Goal: Task Accomplishment & Management: Manage account settings

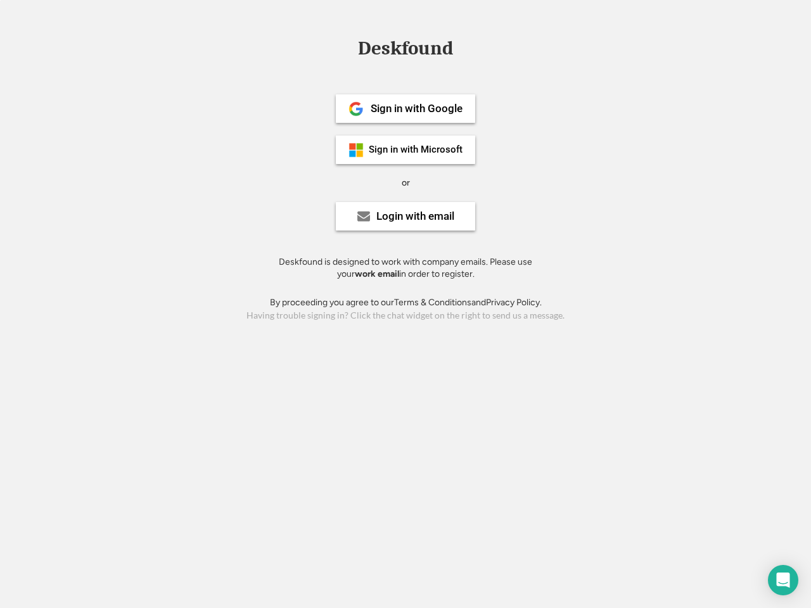
click at [406, 181] on div "or" at bounding box center [406, 183] width 8 height 13
click at [406, 51] on div "Deskfound" at bounding box center [406, 49] width 108 height 20
click at [347, 48] on div "Deskfound" at bounding box center [405, 51] width 811 height 24
click at [406, 51] on div "Deskfound" at bounding box center [406, 49] width 108 height 20
click at [406, 182] on div "or" at bounding box center [406, 183] width 8 height 13
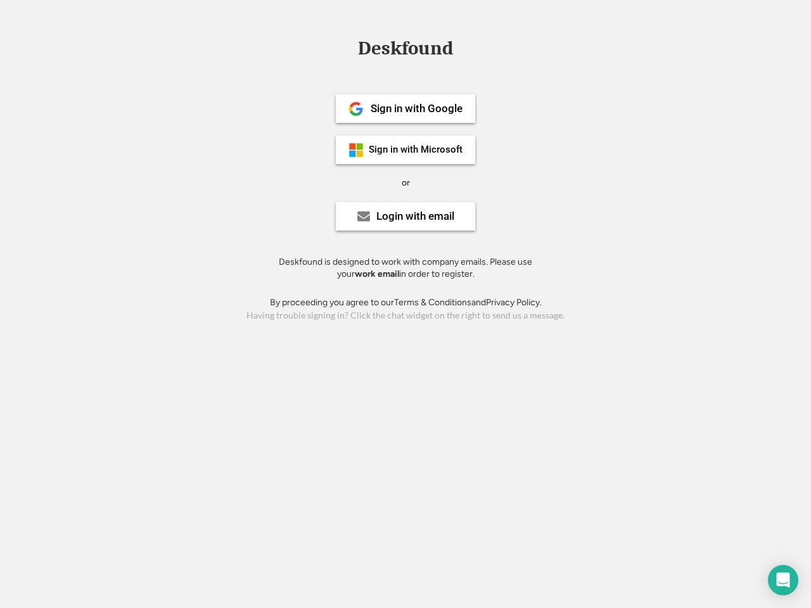
click at [406, 108] on div "Sign in with Google" at bounding box center [417, 108] width 92 height 11
click at [416, 108] on div "Sign in with Google" at bounding box center [417, 108] width 92 height 11
click at [356, 109] on img at bounding box center [356, 108] width 15 height 15
click at [406, 150] on div "Sign in with Microsoft" at bounding box center [416, 150] width 94 height 10
click at [416, 150] on div "Sign in with Microsoft" at bounding box center [416, 150] width 94 height 10
